Goal: Task Accomplishment & Management: Use online tool/utility

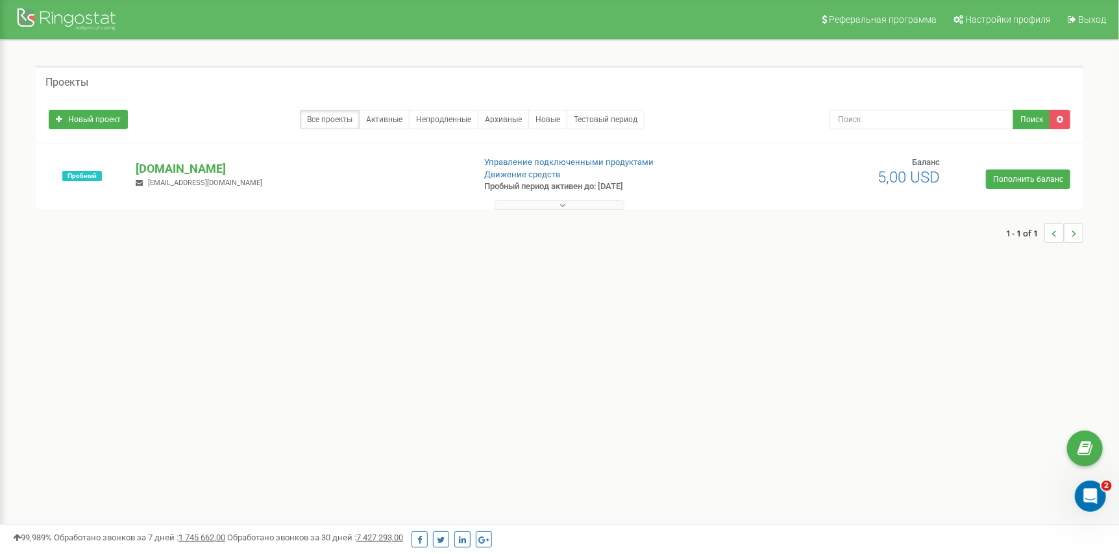
click at [582, 203] on button at bounding box center [560, 205] width 130 height 10
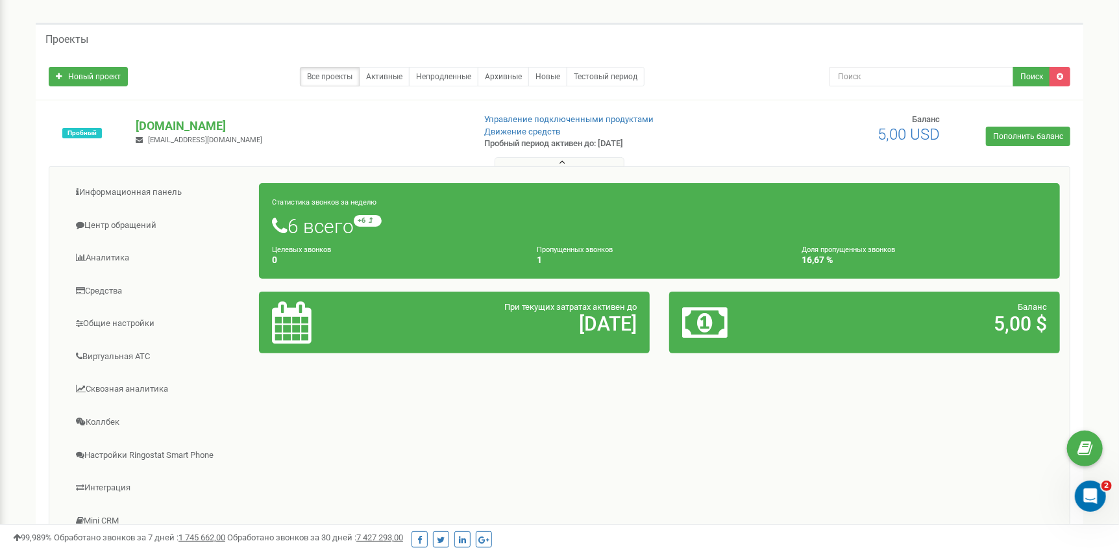
scroll to position [130, 0]
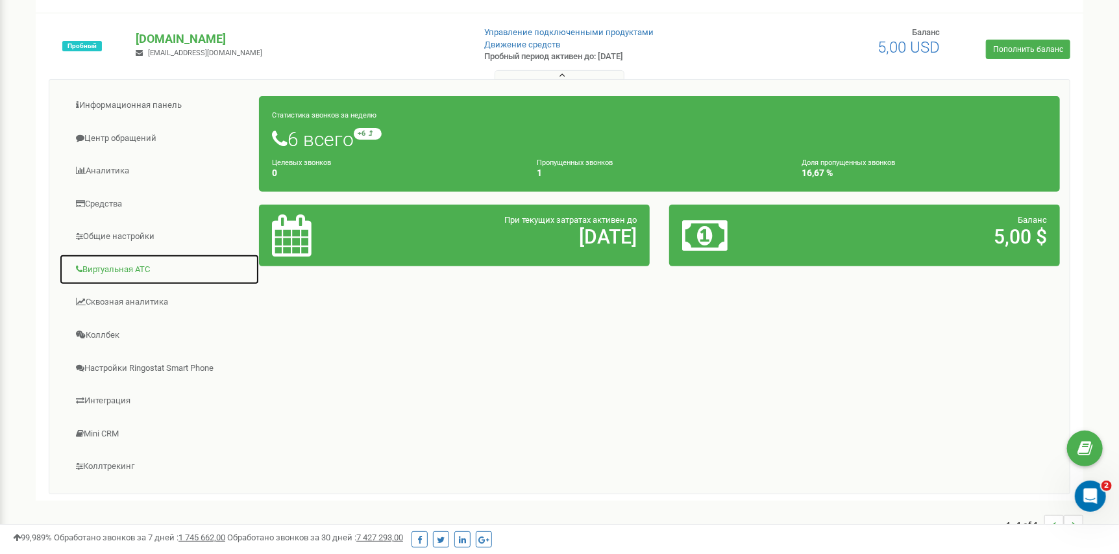
click at [136, 267] on link "Виртуальная АТС" at bounding box center [159, 270] width 201 height 32
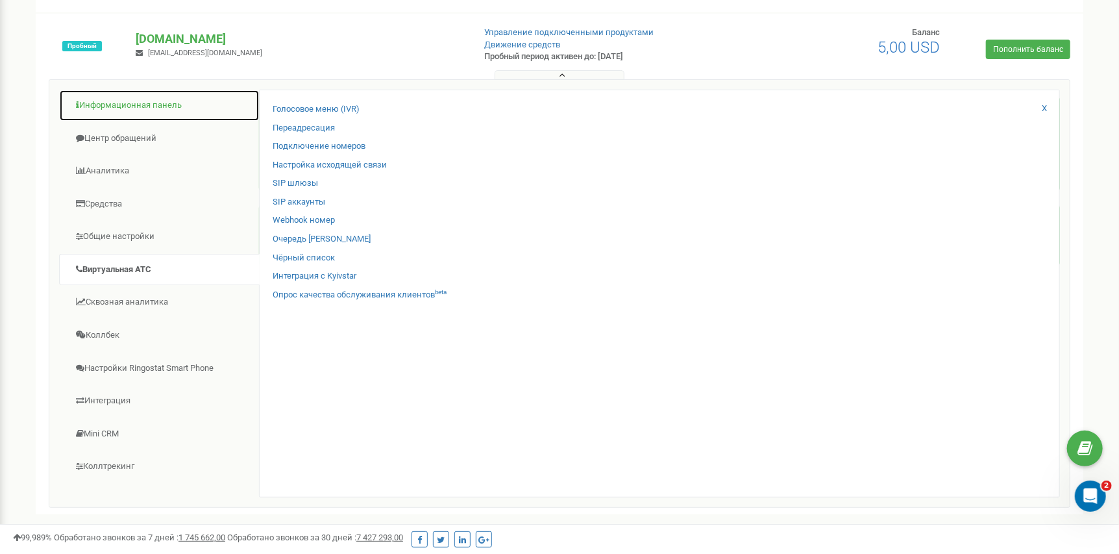
click at [128, 108] on link "Информационная панель" at bounding box center [159, 106] width 201 height 32
